Goal: Information Seeking & Learning: Learn about a topic

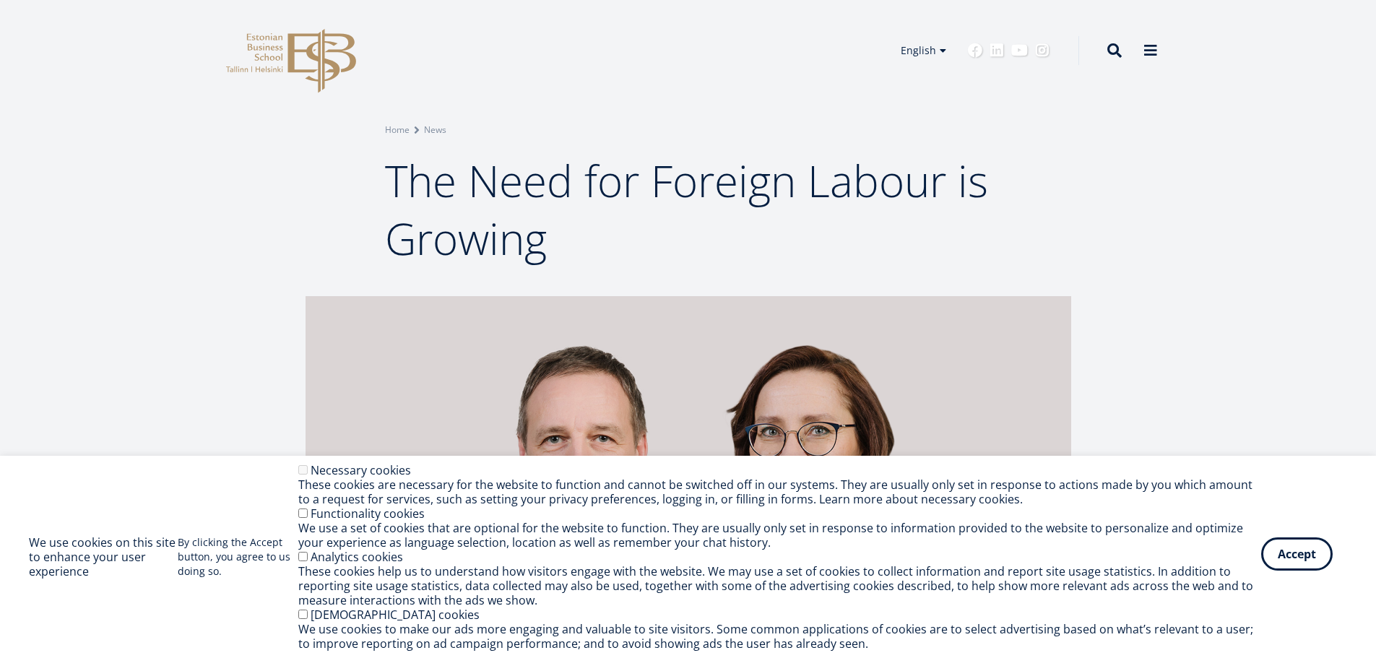
click at [1315, 562] on button "Accept" at bounding box center [1296, 553] width 71 height 33
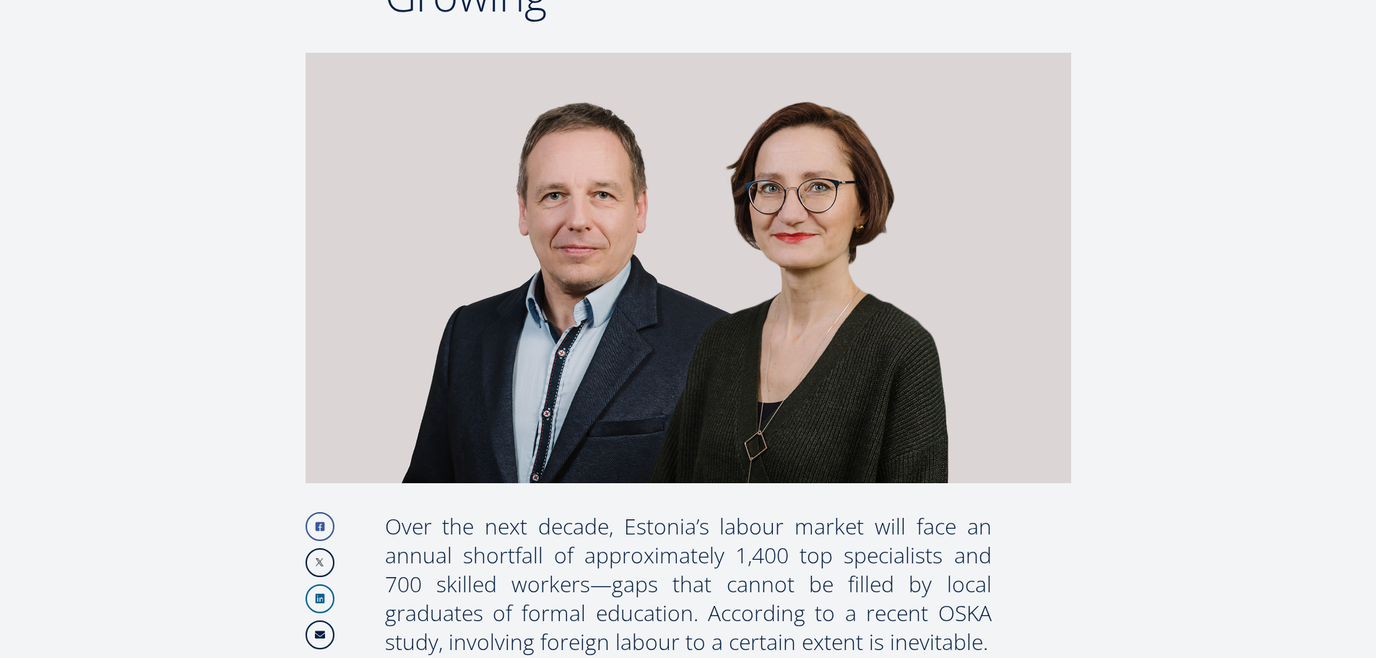
scroll to position [289, 0]
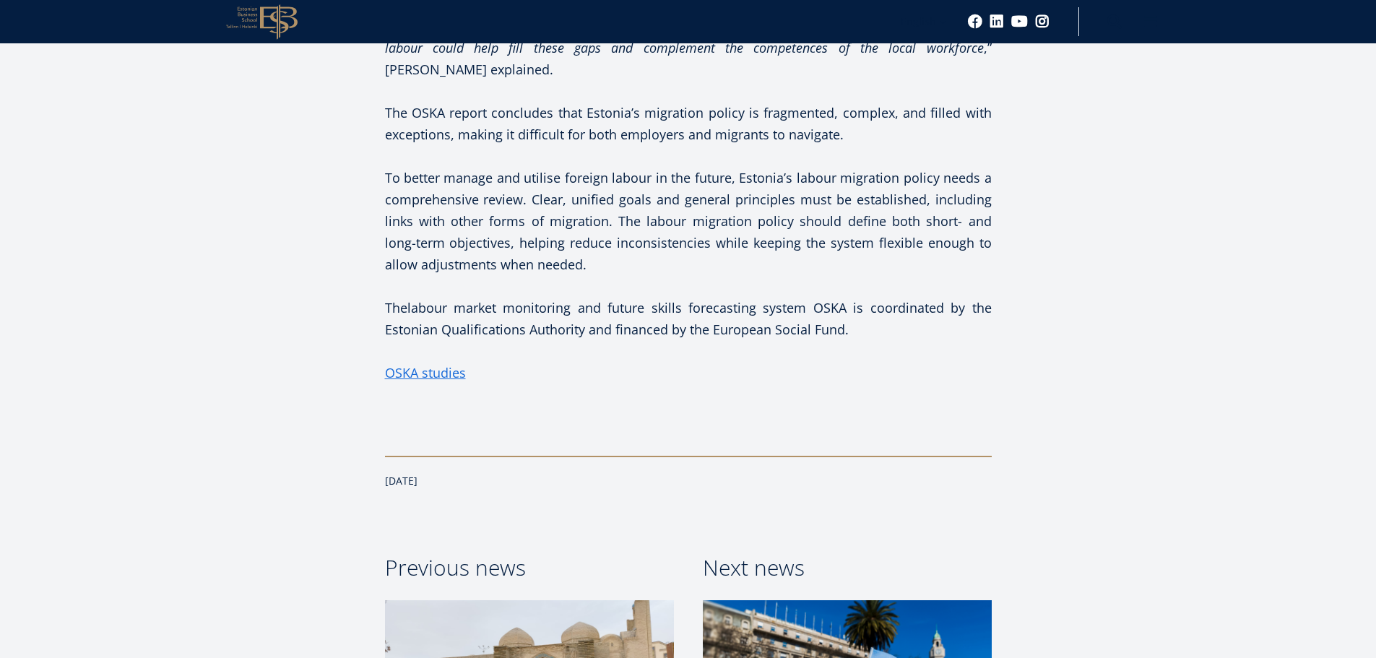
scroll to position [2311, 0]
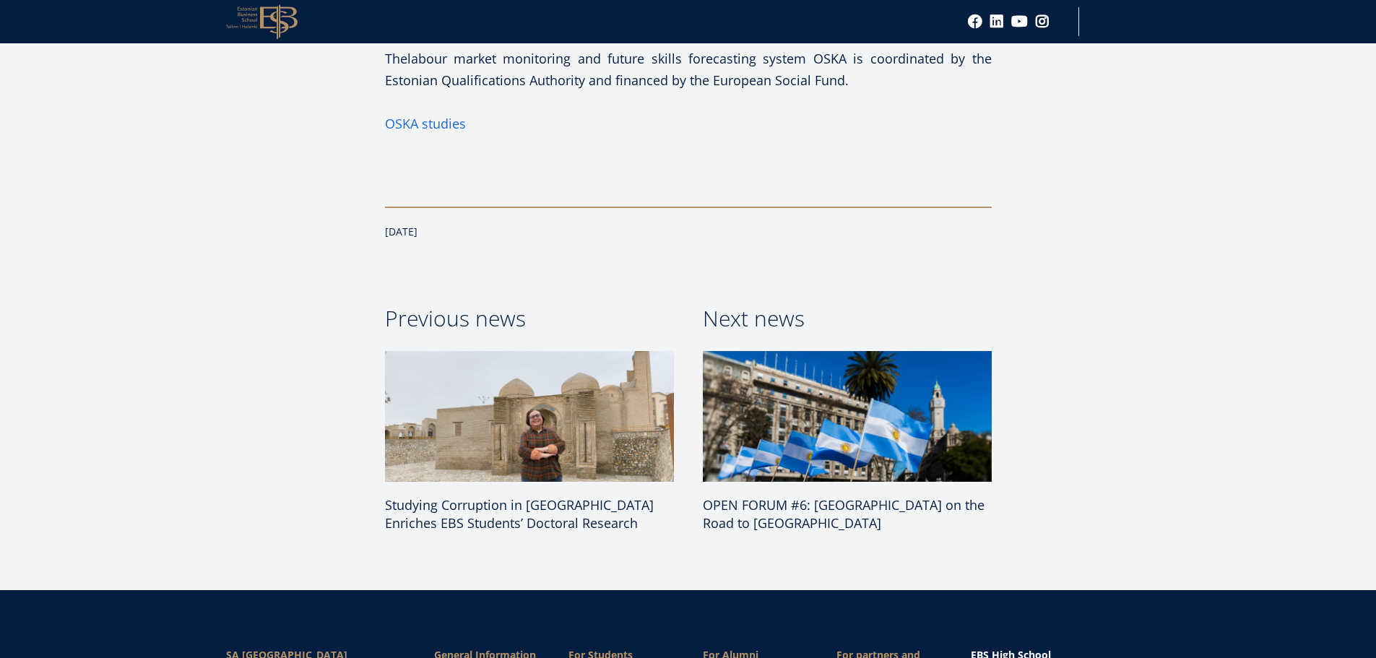
click at [442, 115] on span "OSKA studies" at bounding box center [425, 123] width 81 height 17
